Goal: Task Accomplishment & Management: Use online tool/utility

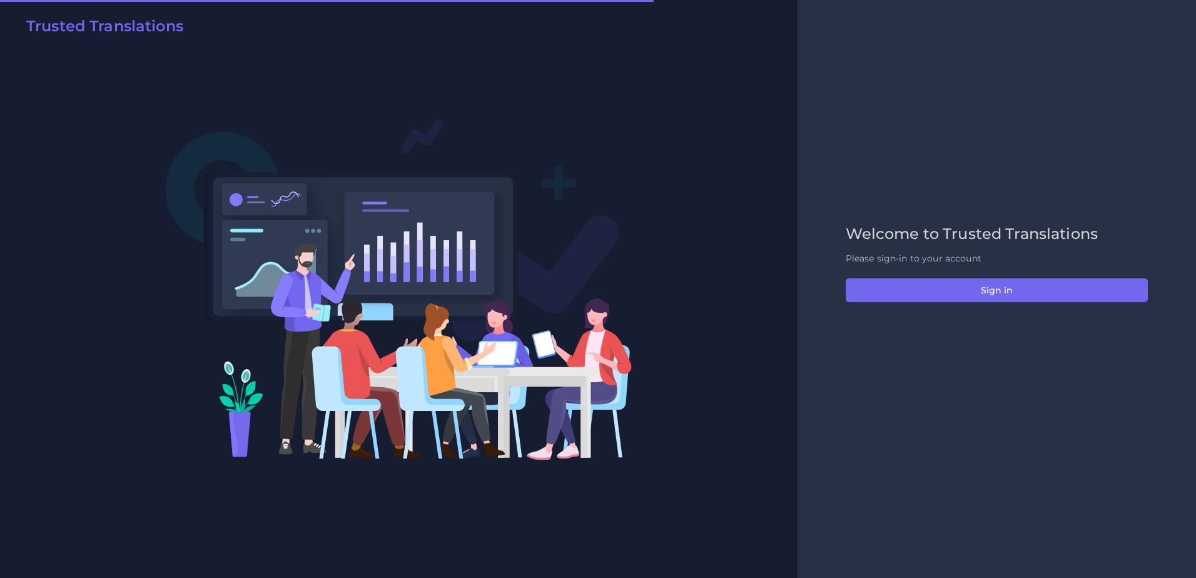
click at [987, 273] on div "Welcome to Trusted Translations Please sign-in to your account Sign in" at bounding box center [996, 289] width 328 height 128
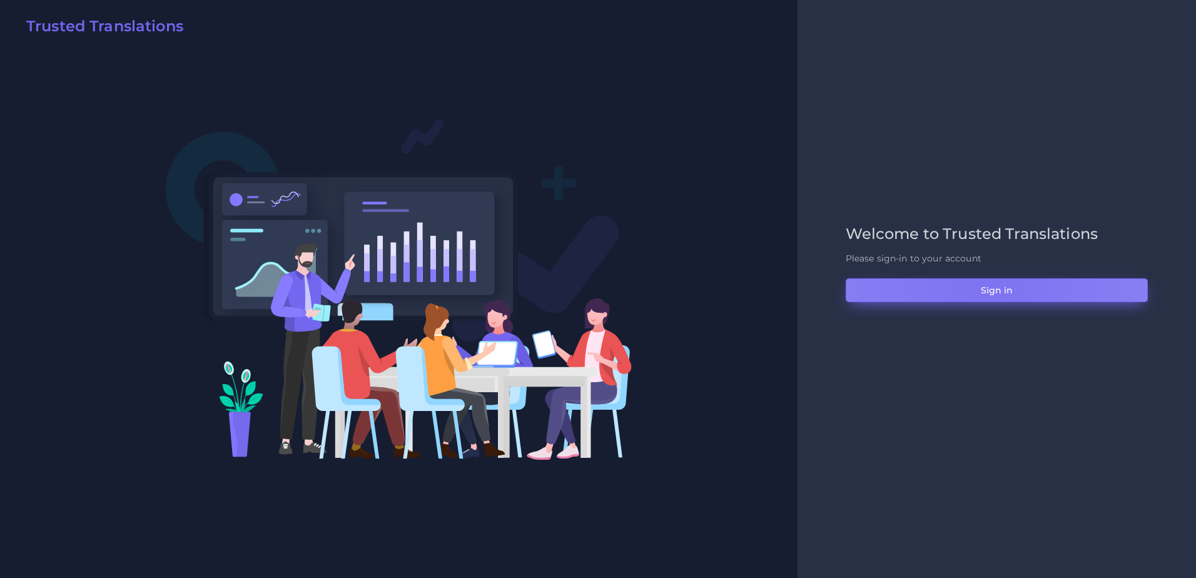
click at [987, 285] on button "Sign in" at bounding box center [996, 290] width 302 height 24
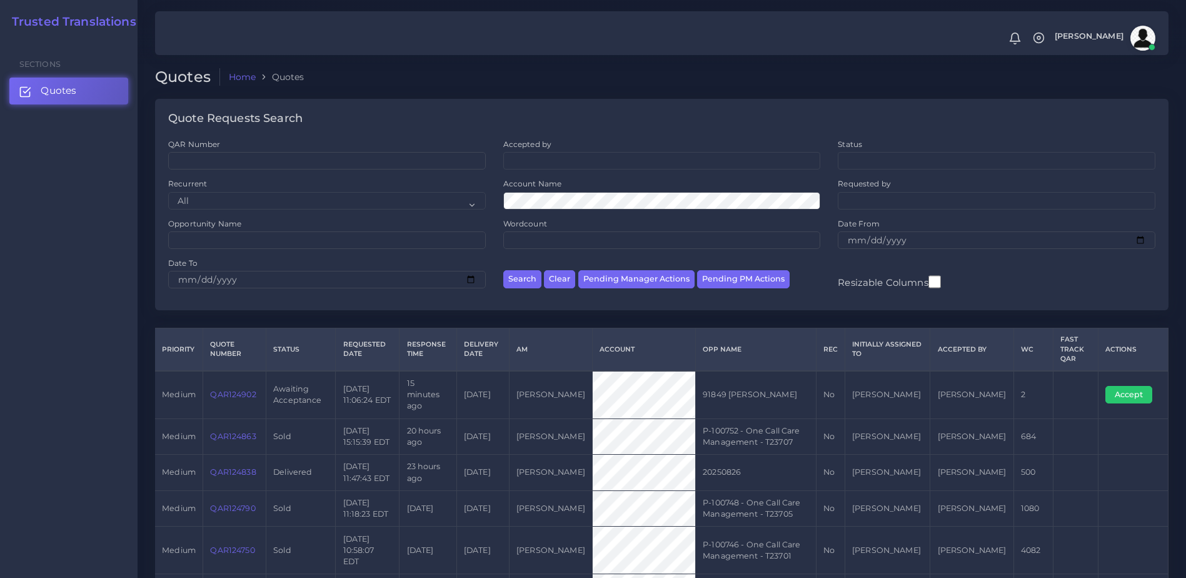
click at [245, 390] on link "QAR124902" at bounding box center [233, 394] width 46 height 9
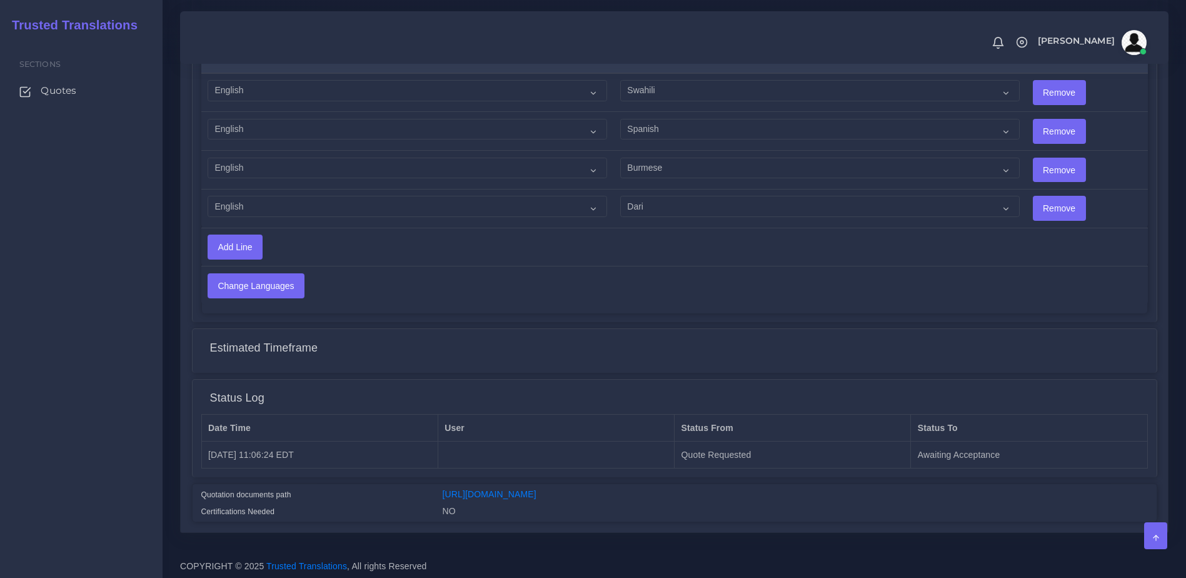
scroll to position [735, 0]
click at [720, 486] on div "https://workdrive.zoho.com/fgoh3e43b1a1fe2124b65bedd7c3c51a0e040/teams/fgoh3e43…" at bounding box center [795, 494] width 724 height 17
click at [536, 488] on link "https://workdrive.zoho.com/fgoh3e43b1a1fe2124b65bedd7c3c51a0e040/teams/fgoh3e43…" at bounding box center [490, 493] width 94 height 10
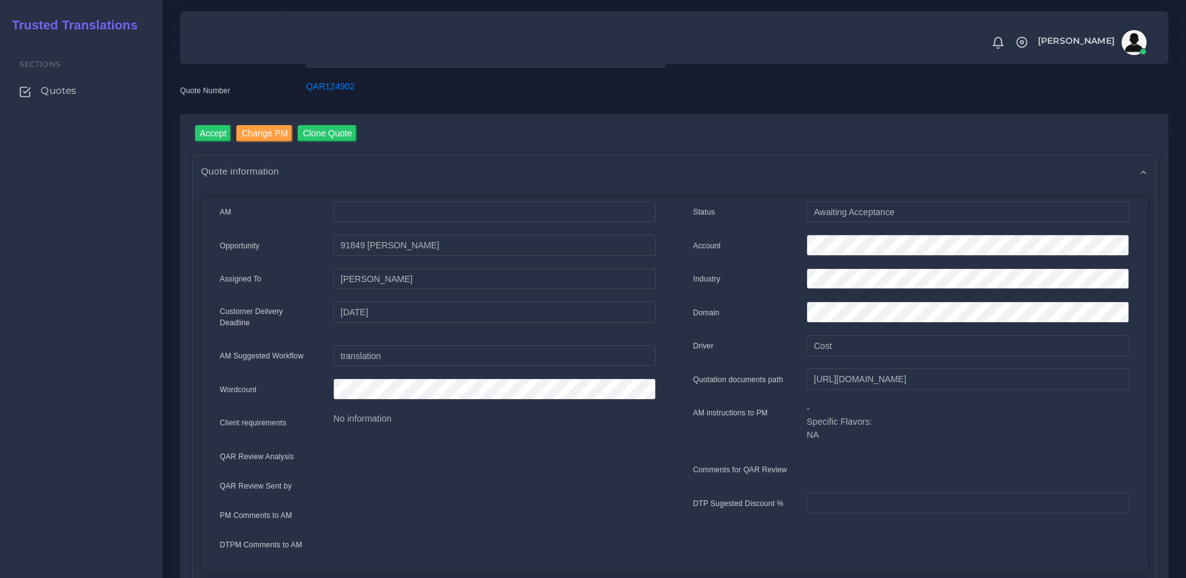
scroll to position [54, 0]
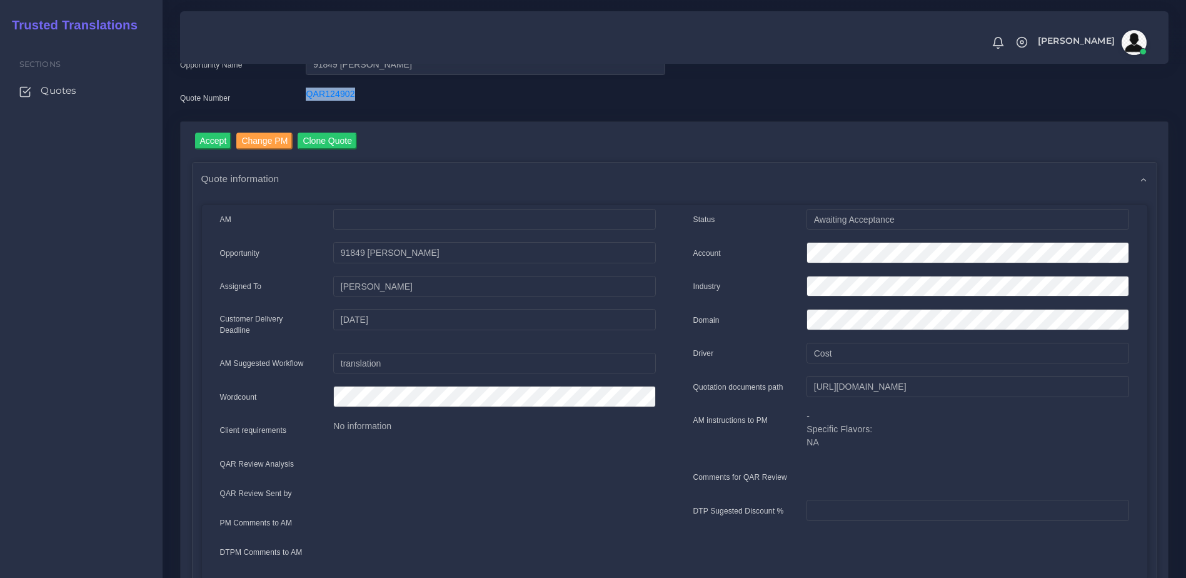
drag, startPoint x: 311, startPoint y: 100, endPoint x: 388, endPoint y: 103, distance: 76.3
click at [389, 103] on div "Quote Number QAR124902" at bounding box center [423, 100] width 504 height 25
copy div "QAR124902"
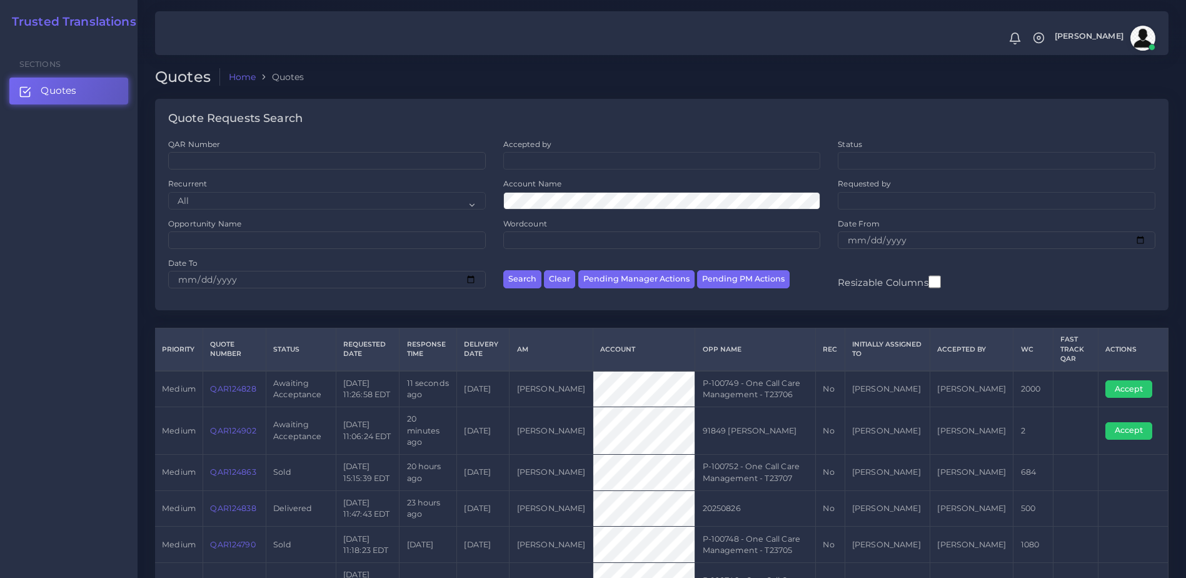
click at [230, 388] on link "QAR124828" at bounding box center [233, 388] width 46 height 9
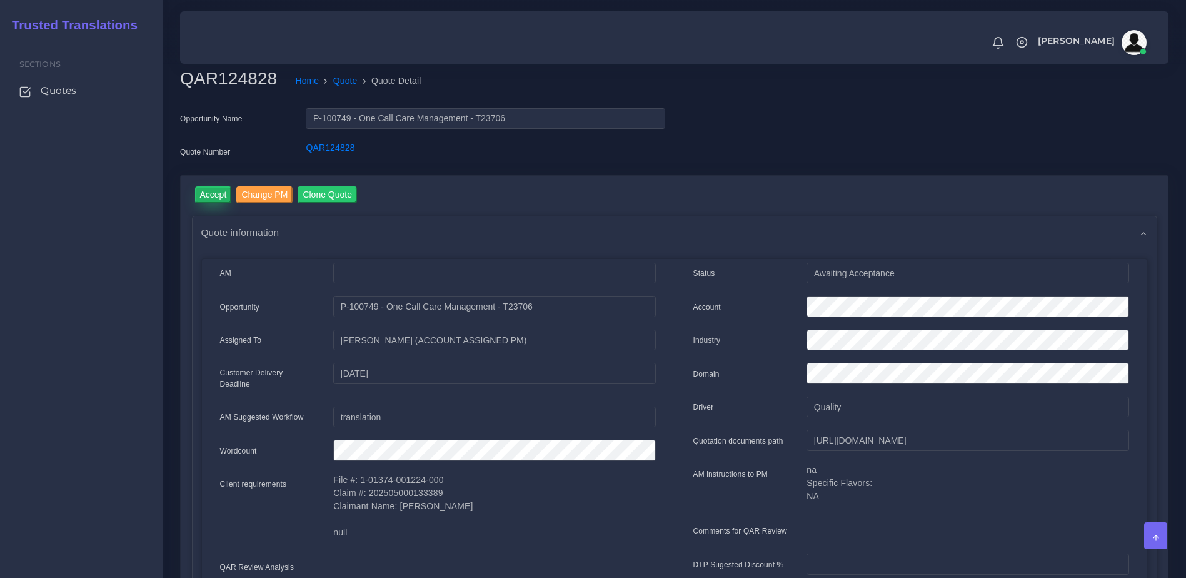
click at [211, 196] on input "Accept" at bounding box center [213, 194] width 37 height 17
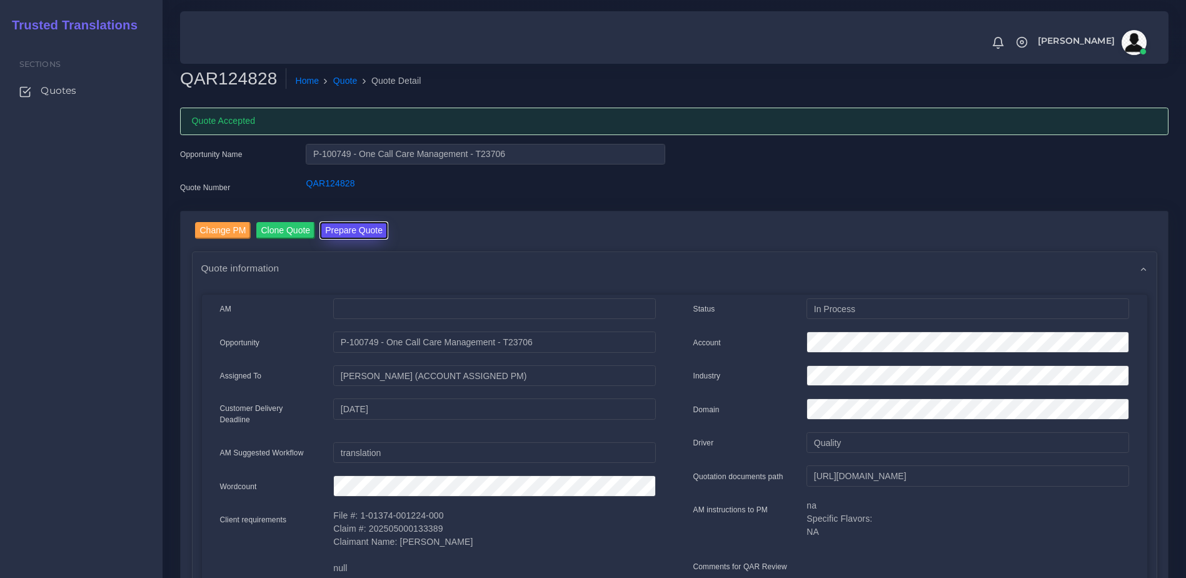
click at [347, 233] on button "Prepare Quote" at bounding box center [354, 230] width 68 height 17
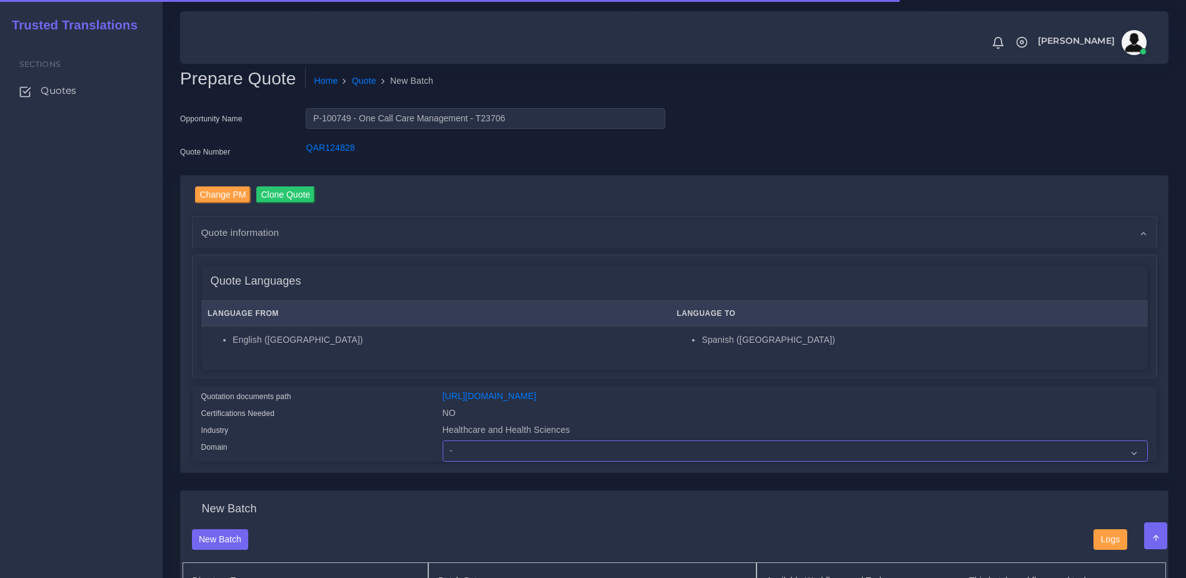
click at [483, 452] on select "- Advertising and Media Agriculture, Forestry and Fishing Architecture, Buildin…" at bounding box center [795, 450] width 705 height 21
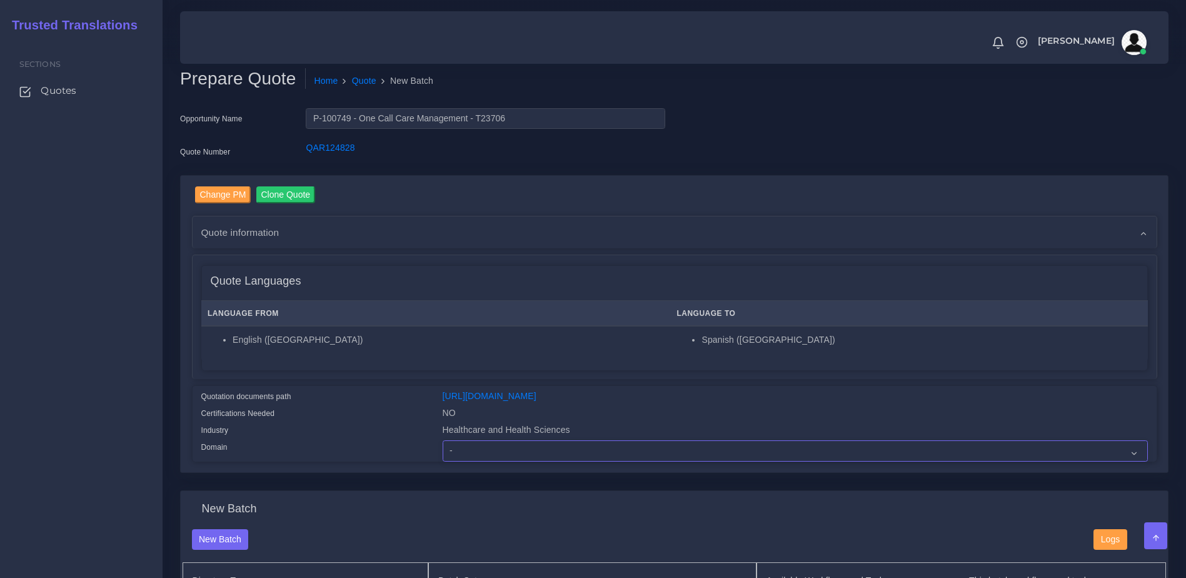
select select "Healthcare and Health Sciences"
click at [443, 450] on select "- Advertising and Media Agriculture, Forestry and Fishing Architecture, Buildin…" at bounding box center [795, 450] width 705 height 21
drag, startPoint x: 346, startPoint y: 400, endPoint x: 357, endPoint y: 396, distance: 11.3
click at [348, 401] on div "Quotation documents path" at bounding box center [312, 398] width 241 height 17
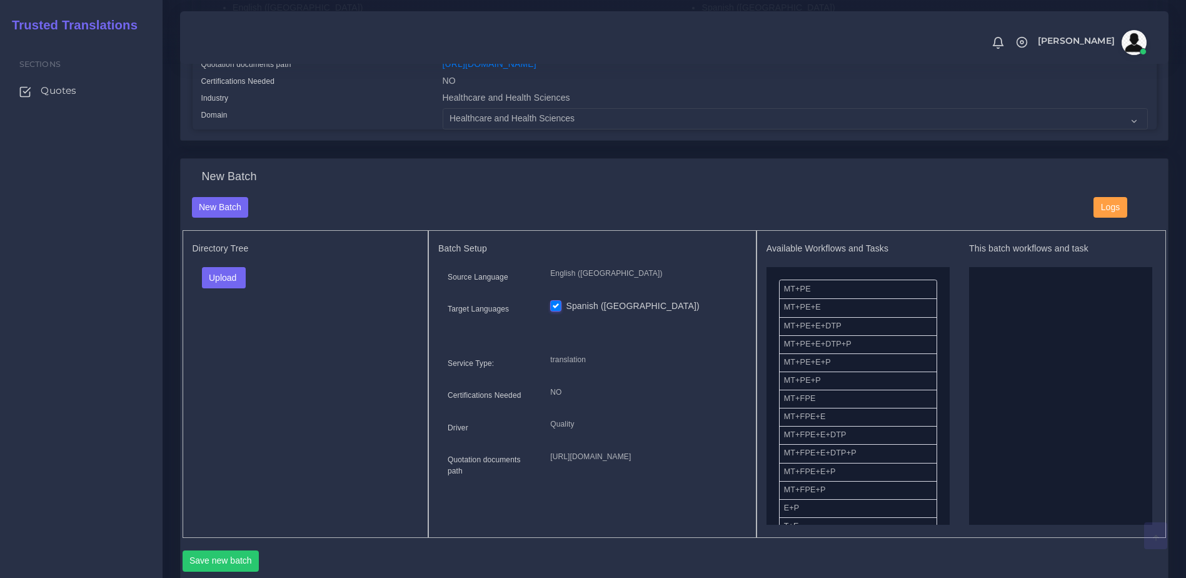
scroll to position [339, 0]
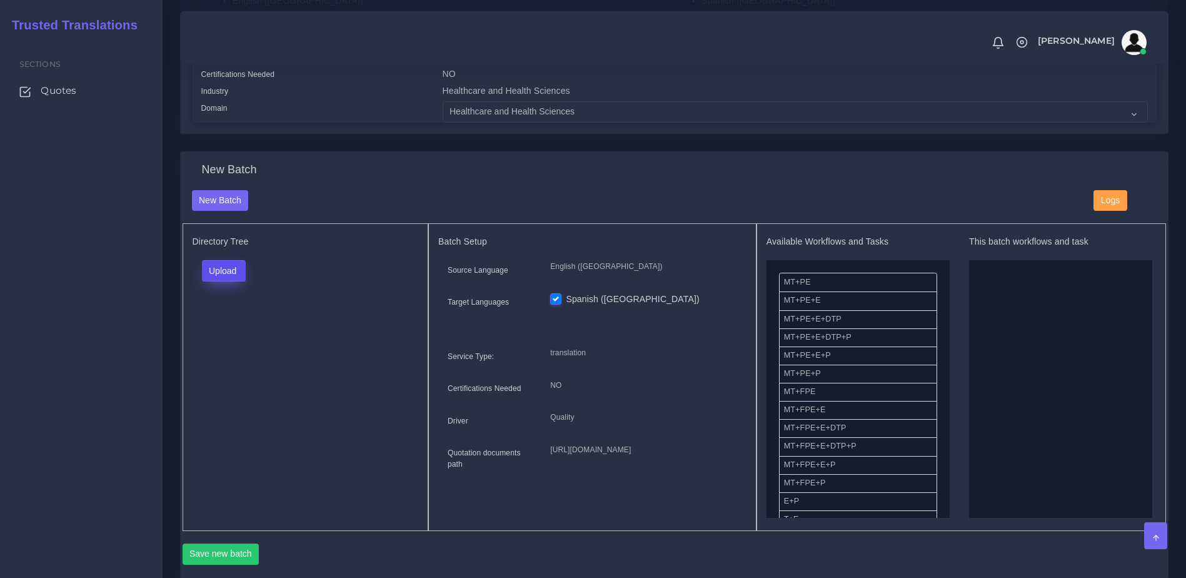
click at [242, 281] on button "Upload" at bounding box center [224, 270] width 44 height 21
click at [244, 321] on label "Files" at bounding box center [246, 319] width 86 height 16
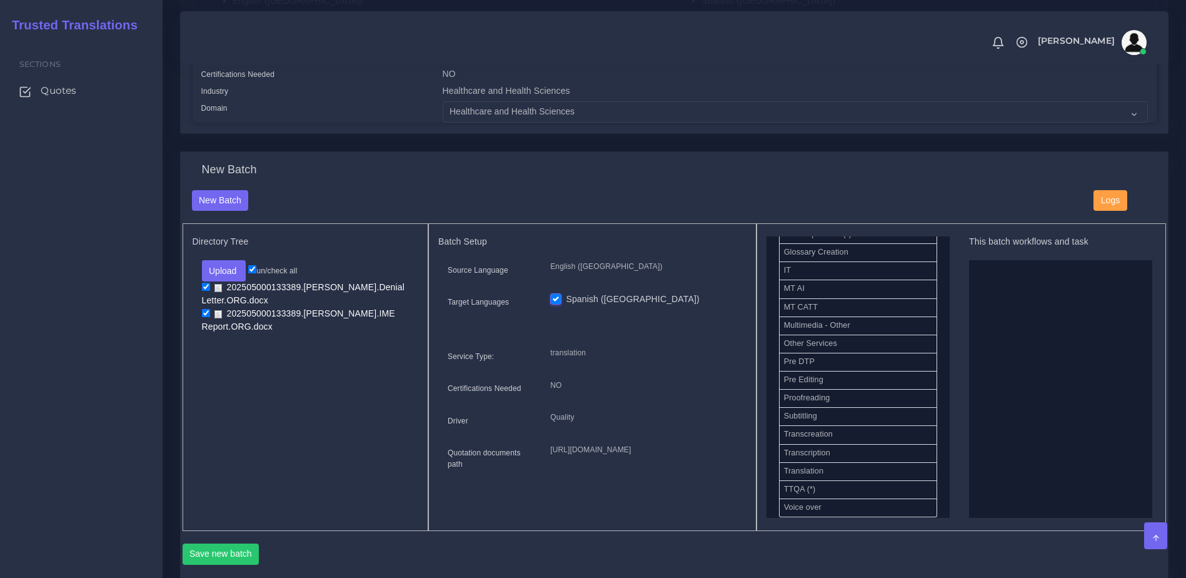
scroll to position [628, 0]
click at [303, 455] on div "Directory Tree Upload Folder Files un/check all 202505000133389.Ramelyna Castil…" at bounding box center [306, 377] width 246 height 308
click at [939, 471] on ul "MT+PE MT+PE+E MT+PE+E+DTP MT+PE+E+DTP+P MT+PE+E+P MT+PE+P MT+FPE MT+FPE+E MT+FP…" at bounding box center [858, 64] width 183 height 864
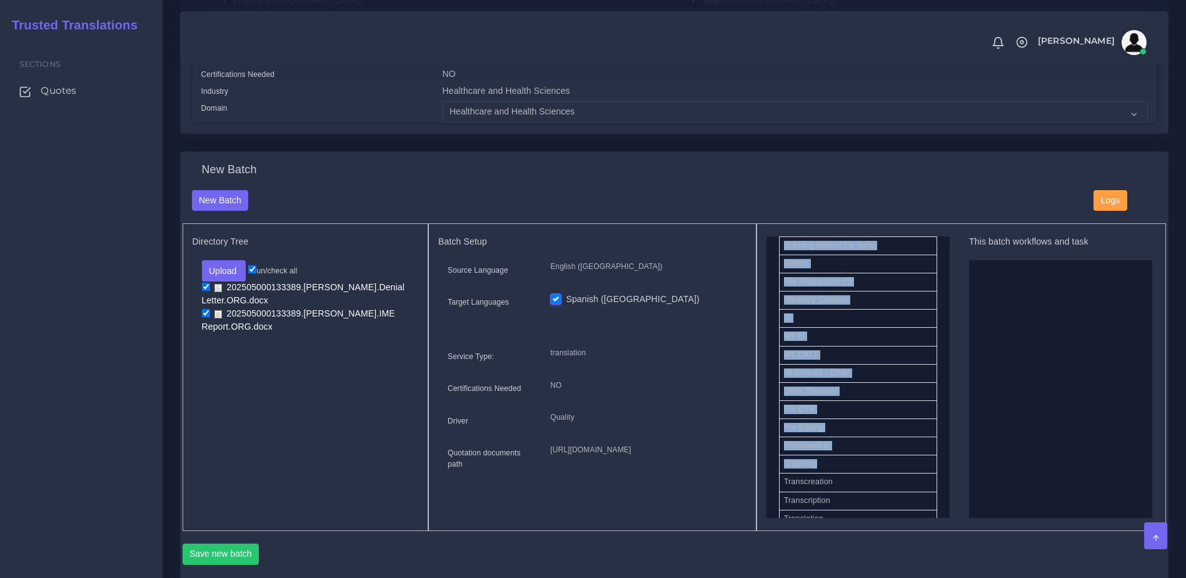
drag, startPoint x: 939, startPoint y: 473, endPoint x: 950, endPoint y: 511, distance: 39.8
click at [950, 511] on div "Available Workflows and Tasks MT+PE MT+PE+E MT+PE+E+DTP MT+PE+E+DTP+P MT+PE+E+P…" at bounding box center [962, 376] width 390 height 281
drag, startPoint x: 950, startPoint y: 511, endPoint x: 925, endPoint y: 473, distance: 45.3
click at [922, 473] on li "Subtitling" at bounding box center [858, 464] width 158 height 19
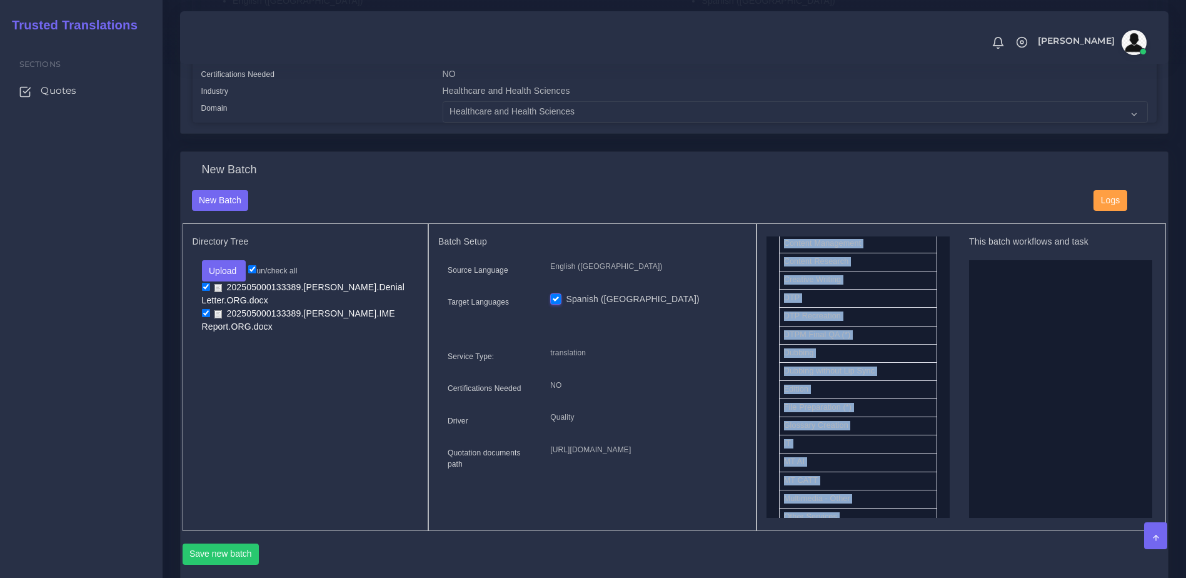
scroll to position [416, 0]
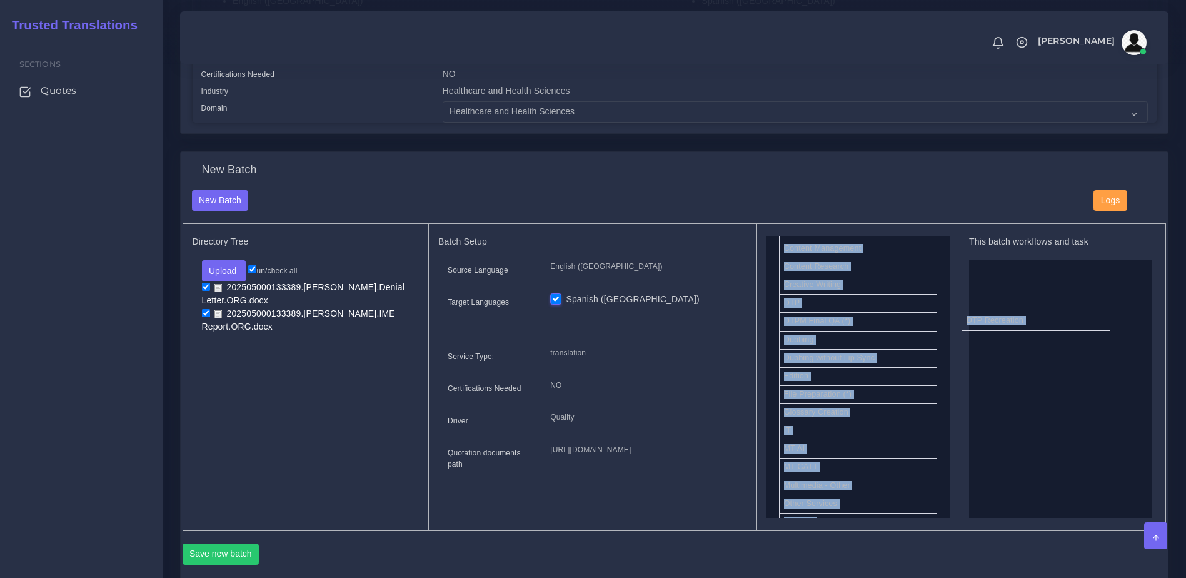
drag, startPoint x: 837, startPoint y: 335, endPoint x: 1020, endPoint y: 335, distance: 182.6
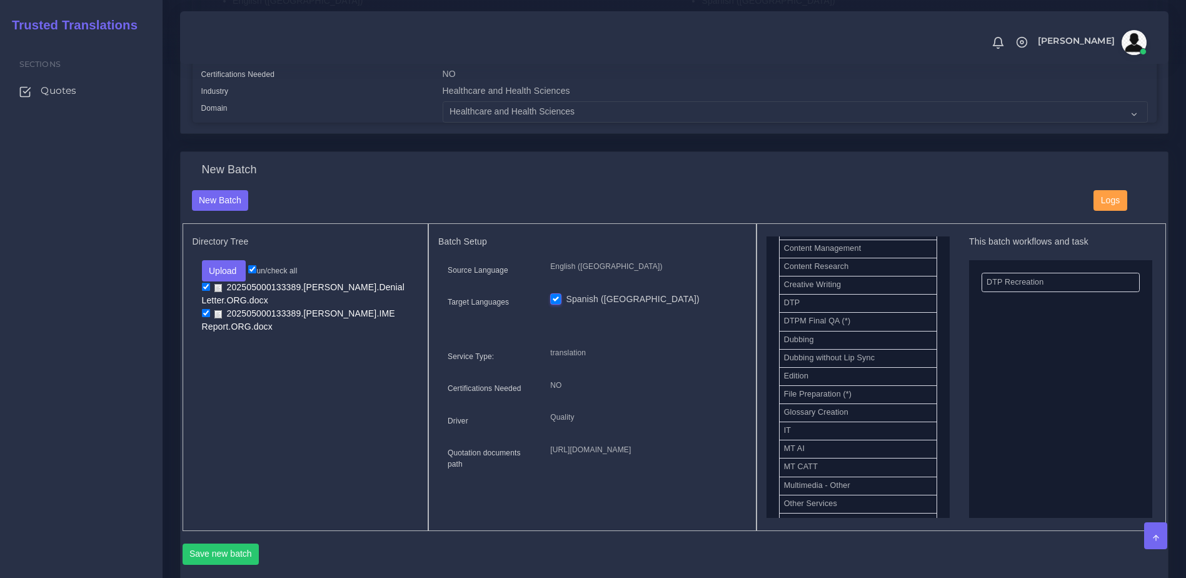
click at [950, 401] on div "Available Workflows and Tasks MT+PE MT+PE+E MT+PE+E+DTP MT+PE+E+DTP+P MT+PE+E+P…" at bounding box center [962, 376] width 390 height 281
drag, startPoint x: 807, startPoint y: 476, endPoint x: 1161, endPoint y: 343, distance: 378.7
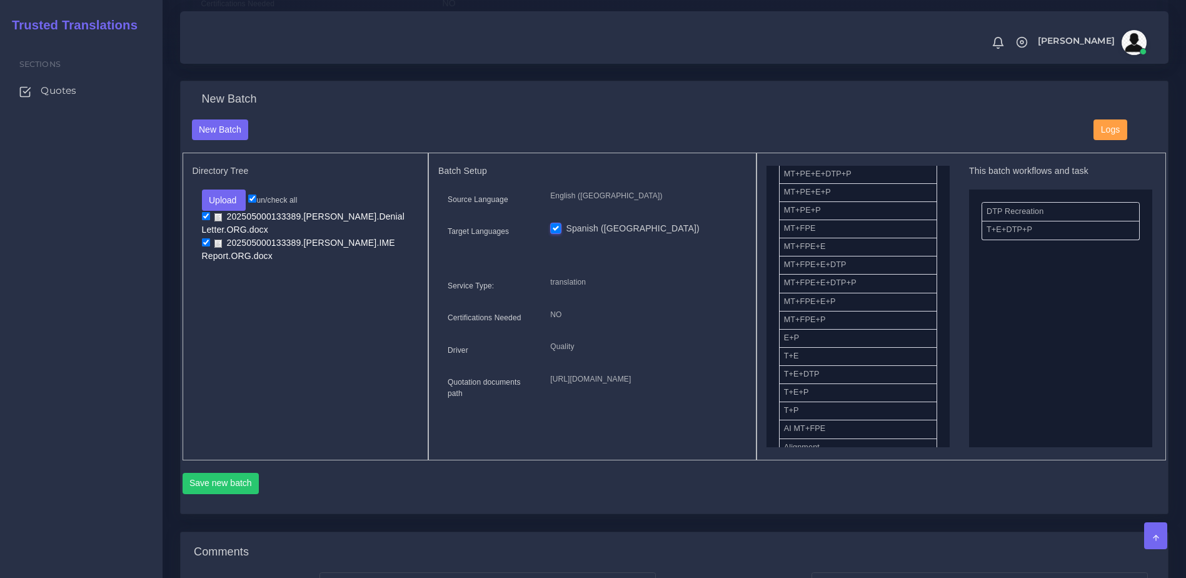
scroll to position [411, 0]
click at [218, 493] on button "Save new batch" at bounding box center [221, 481] width 77 height 21
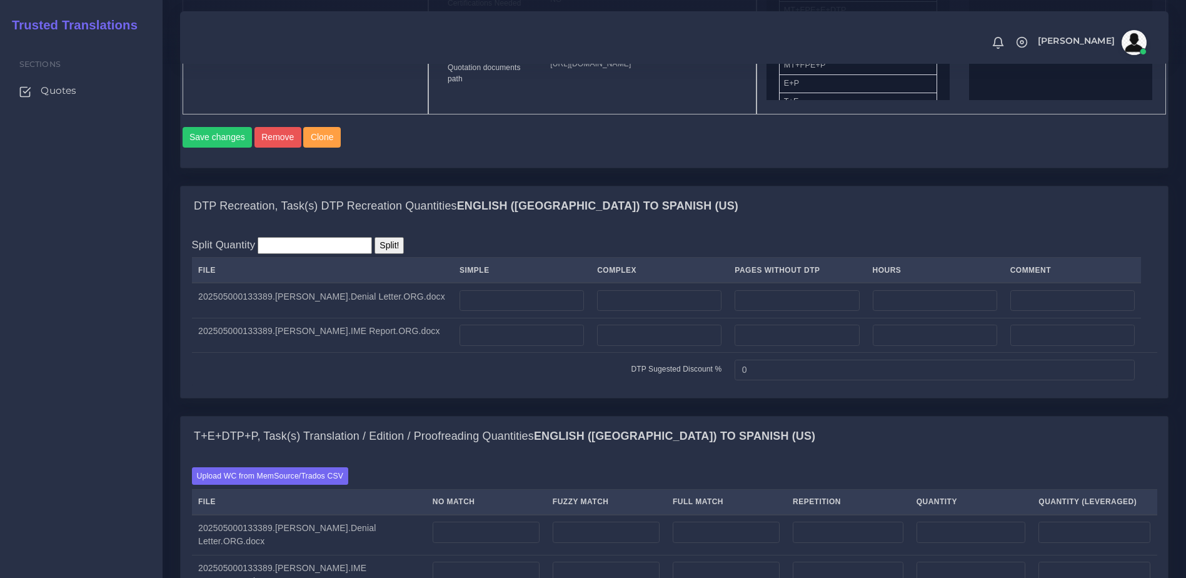
scroll to position [945, 0]
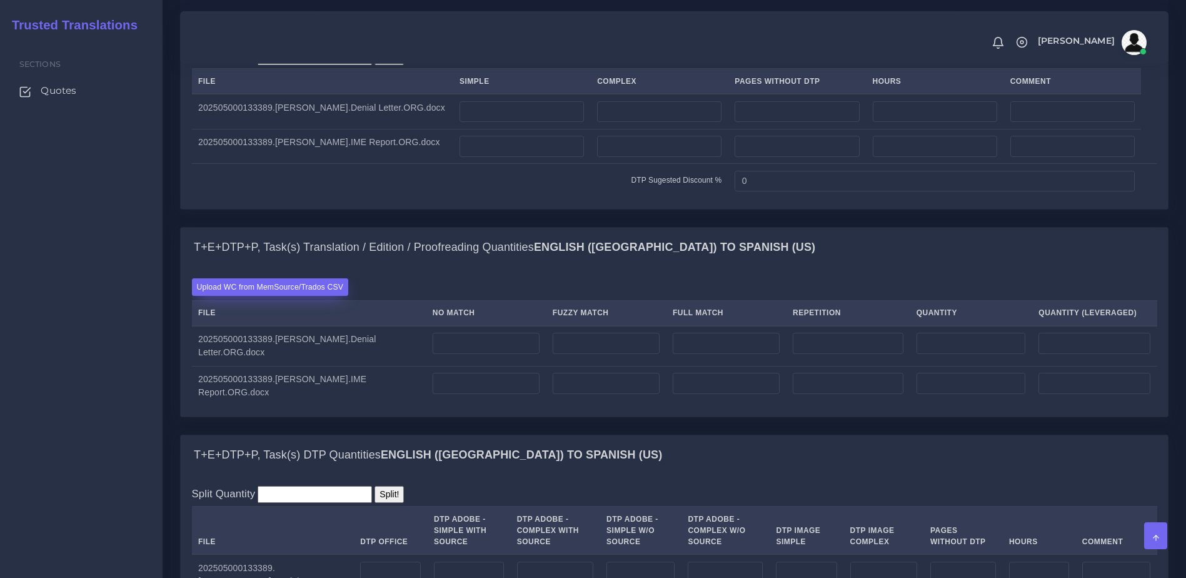
click at [248, 295] on label "Upload WC from MemSource/Trados CSV" at bounding box center [270, 286] width 157 height 17
click at [0, 0] on input "Upload WC from MemSource/Trados CSV" at bounding box center [0, 0] width 0 height 0
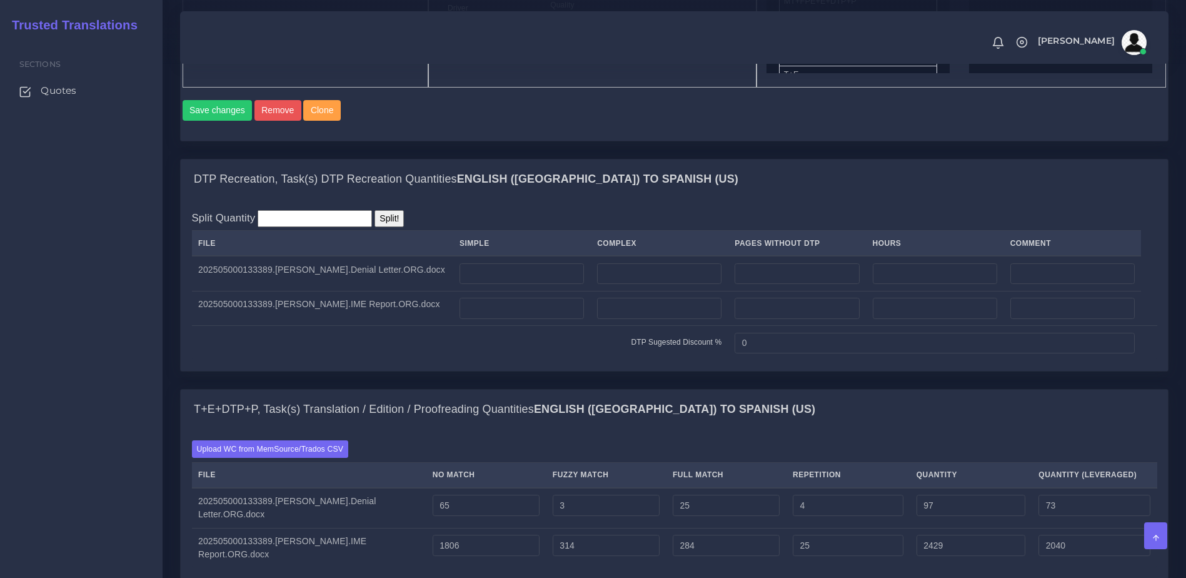
scroll to position [822, 0]
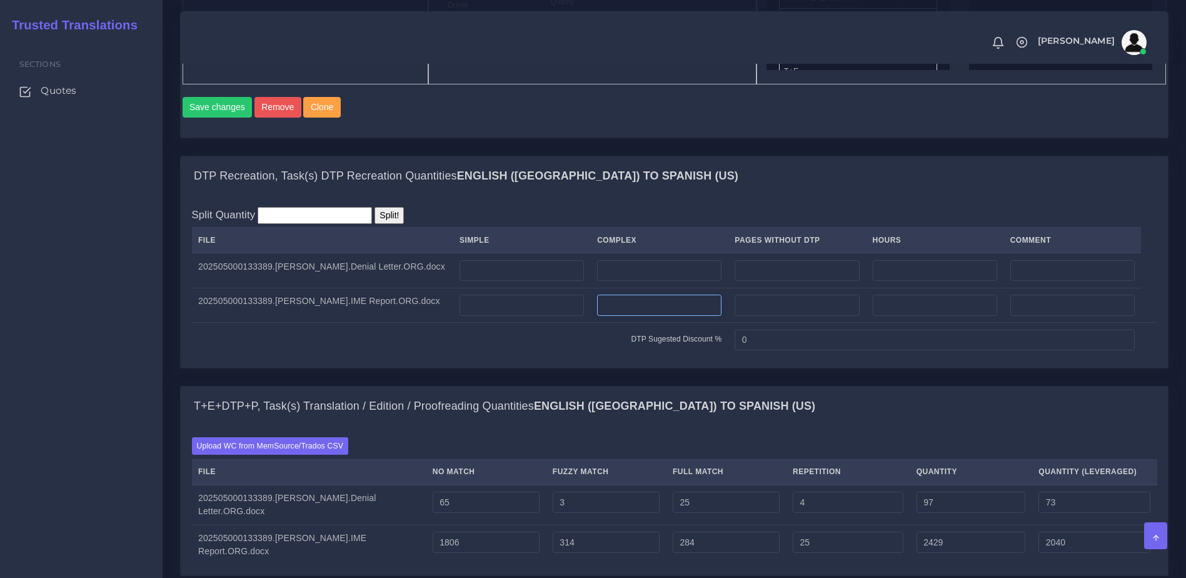
click at [663, 316] on input "number" at bounding box center [659, 305] width 124 height 21
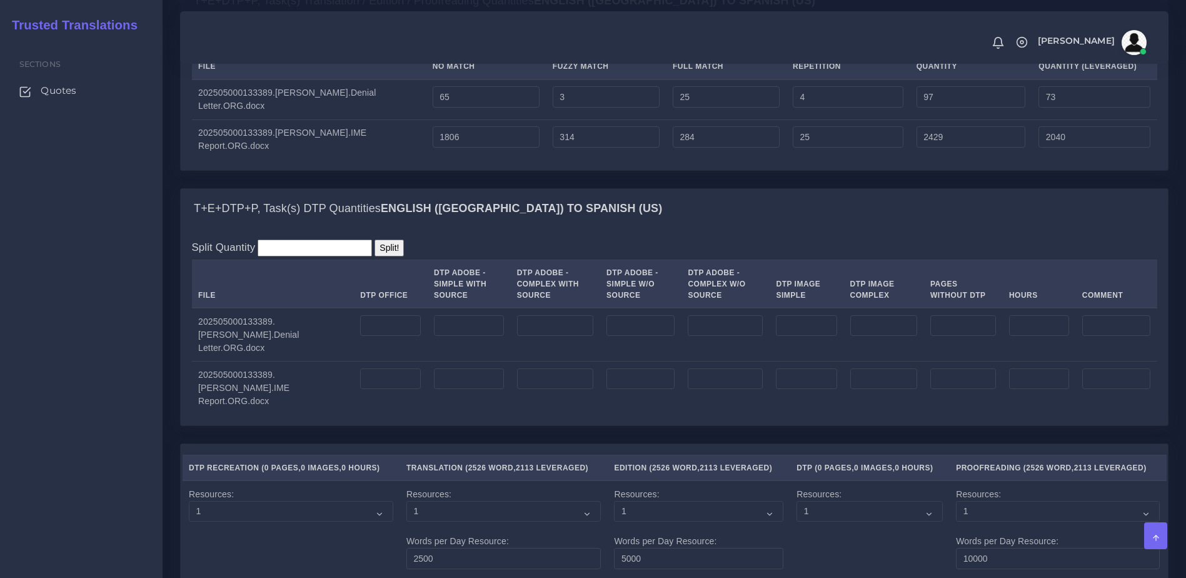
scroll to position [1241, 0]
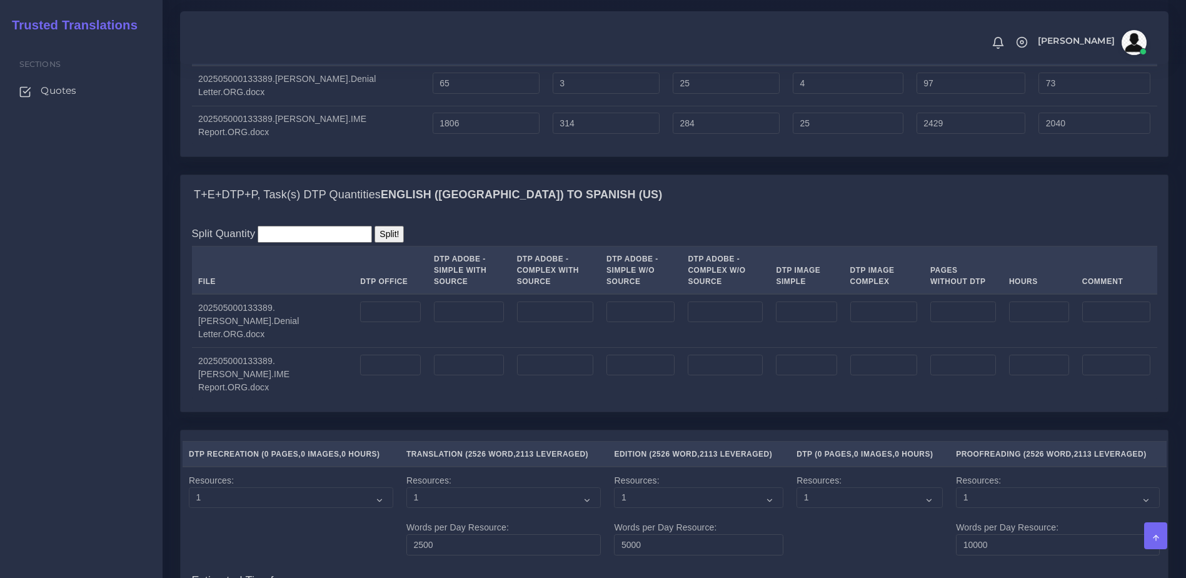
type input "8"
click at [413, 376] on input "number" at bounding box center [390, 365] width 61 height 21
type input "8"
drag, startPoint x: 601, startPoint y: 431, endPoint x: 405, endPoint y: 405, distance: 198.1
click at [600, 411] on div "Split Quantity Split! File DTP Office DTP Adobe - Simple With Source DTP Adobe …" at bounding box center [674, 313] width 987 height 196
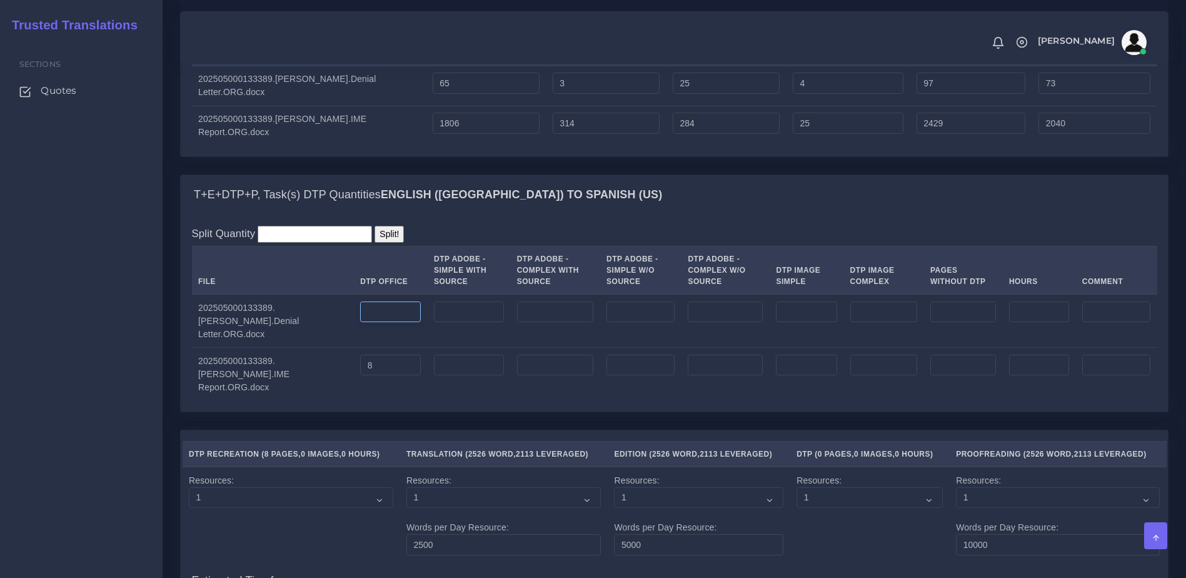
click at [400, 323] on input "number" at bounding box center [390, 311] width 61 height 21
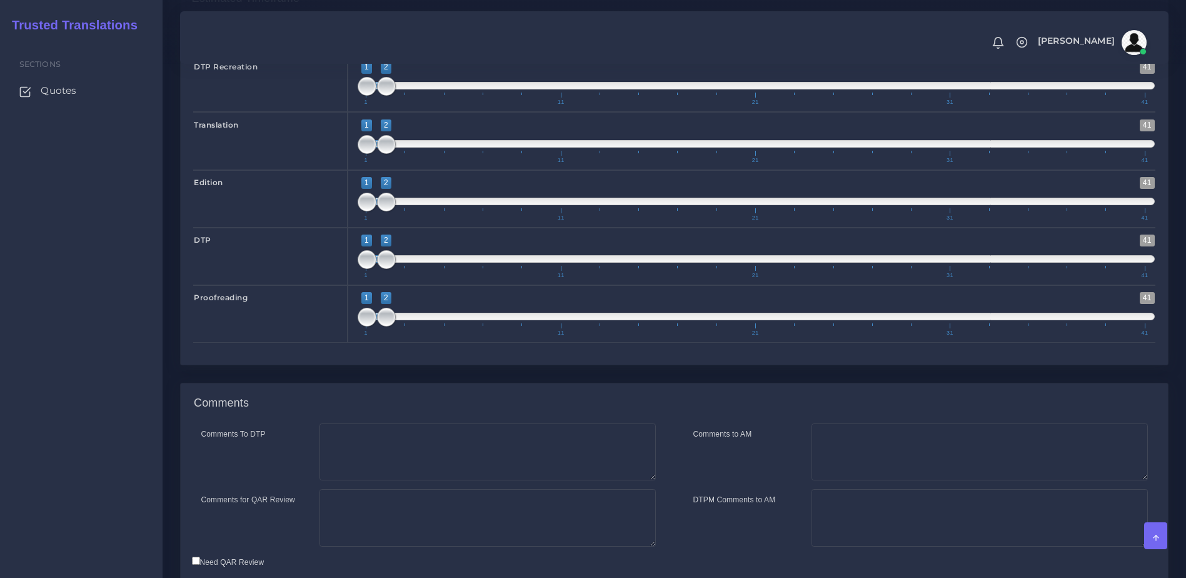
scroll to position [1929, 0]
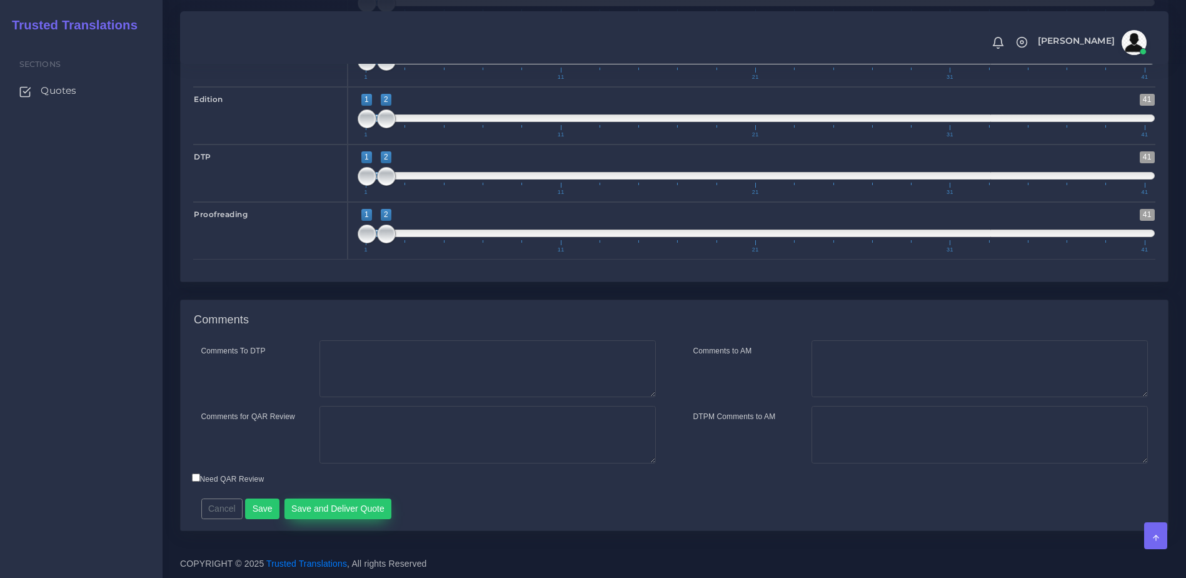
type input "1"
click at [357, 516] on button "Save and Deliver Quote" at bounding box center [339, 508] width 108 height 21
